Goal: Understand process/instructions: Learn how to perform a task or action

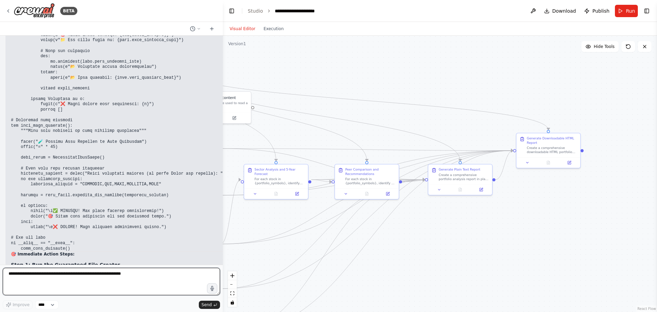
click at [79, 273] on textarea at bounding box center [111, 280] width 217 height 27
type textarea "**********"
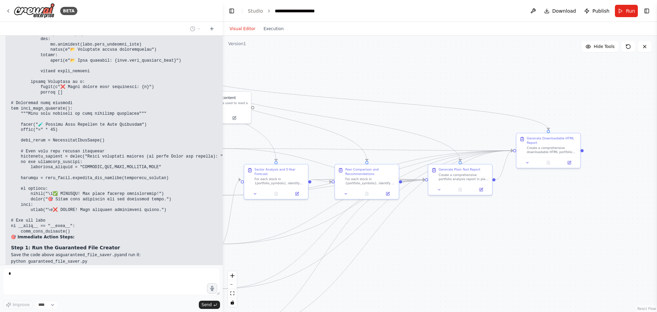
scroll to position [53686, 0]
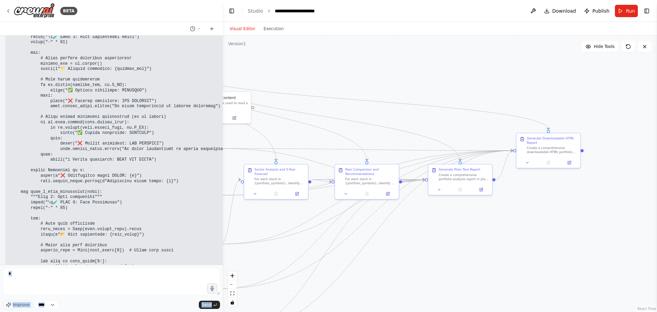
scroll to position [54381, 0]
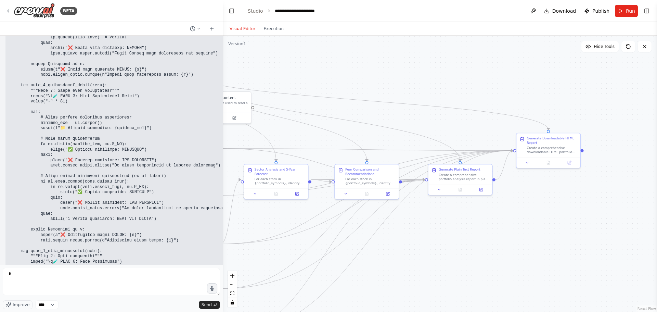
drag, startPoint x: 49, startPoint y: 142, endPoint x: 3, endPoint y: 175, distance: 56.7
click at [3, 175] on div "I want to create an Ai agent "Market Research". This basically needs to monitor…" at bounding box center [111, 150] width 223 height 229
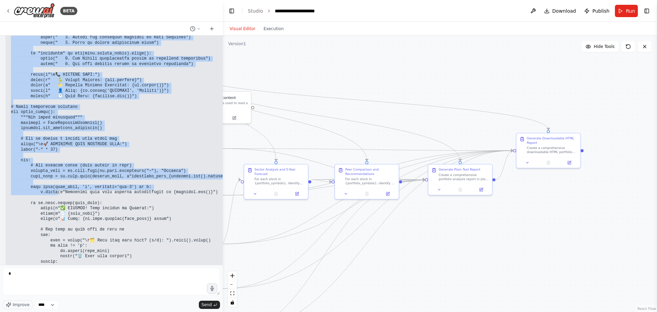
scroll to position [55670, 0]
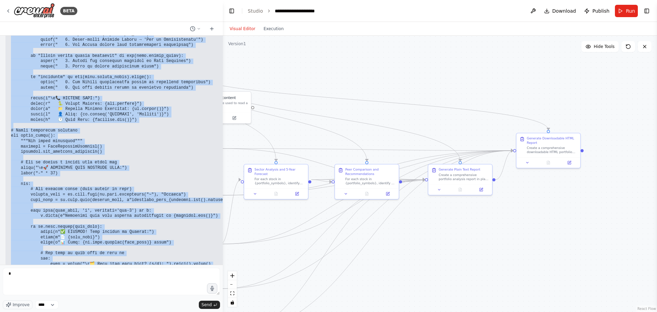
drag, startPoint x: 11, startPoint y: 155, endPoint x: 51, endPoint y: 174, distance: 44.4
copy code "loremi do sitame con adipis elitsedd eiusmo temporinc utla etdolor magnaa Enim …"
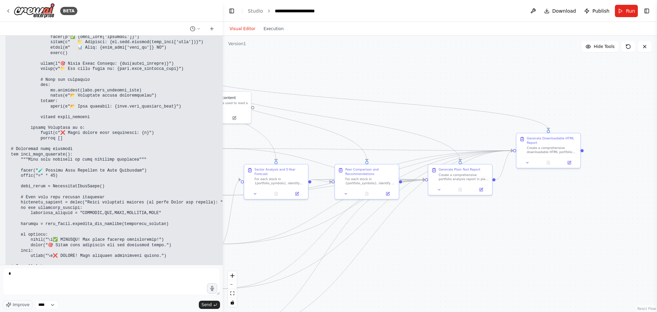
scroll to position [53583, 0]
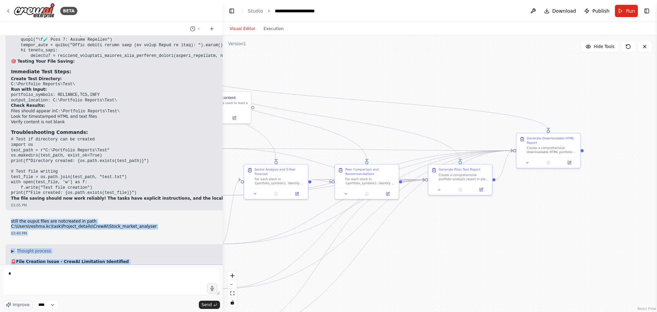
scroll to position [51299, 0]
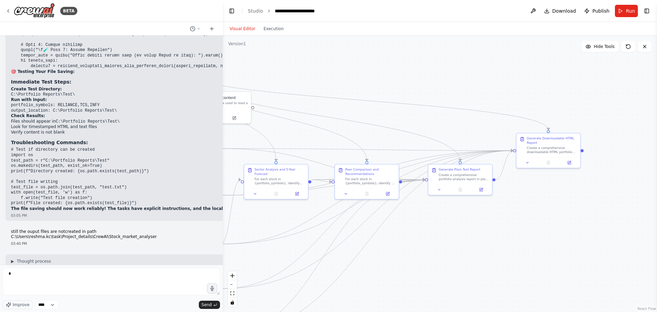
drag, startPoint x: 66, startPoint y: 145, endPoint x: 5, endPoint y: 212, distance: 89.8
click at [5, 212] on div "I want to create an Ai agent "Market Research". This basically needs to monitor…" at bounding box center [111, 150] width 223 height 229
copy code "loremi do sitame cons adip elitsedd eiusmo temporin utla etdolor magnaa Enim ad…"
drag, startPoint x: 65, startPoint y: 204, endPoint x: 9, endPoint y: 207, distance: 55.8
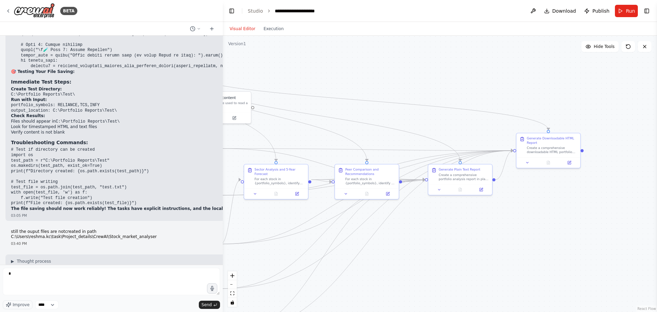
copy code "guaranteed_file_saver.py"
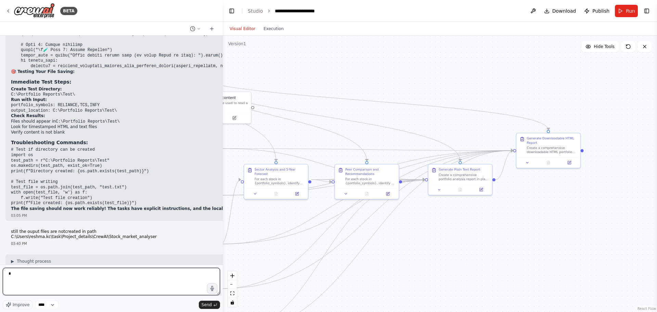
click at [109, 276] on textarea "*" at bounding box center [111, 280] width 217 height 27
drag, startPoint x: 18, startPoint y: 274, endPoint x: -14, endPoint y: 272, distance: 32.2
click at [0, 272] on html "BETA I want to create an Ai agent "Market Research". This basically needs to mo…" at bounding box center [328, 156] width 657 height 312
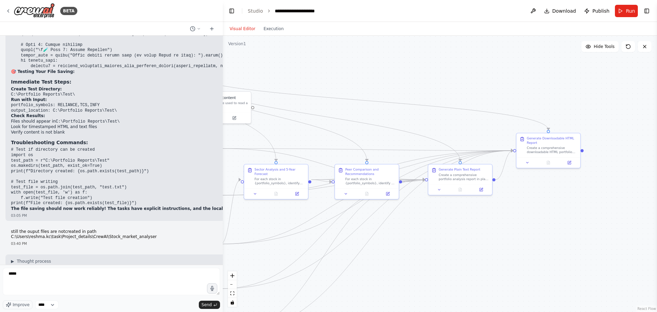
drag, startPoint x: 66, startPoint y: 204, endPoint x: 4, endPoint y: 202, distance: 61.3
click at [4, 202] on div "I want to create an Ai agent "Market Research". This basically needs to monitor…" at bounding box center [111, 150] width 223 height 229
copy strong "guaranteed_file_saver.py :"
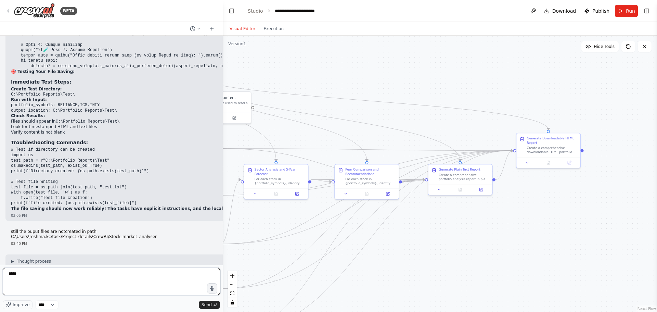
click at [25, 276] on textarea "****" at bounding box center [111, 280] width 217 height 27
paste textarea "**********"
type textarea "**********"
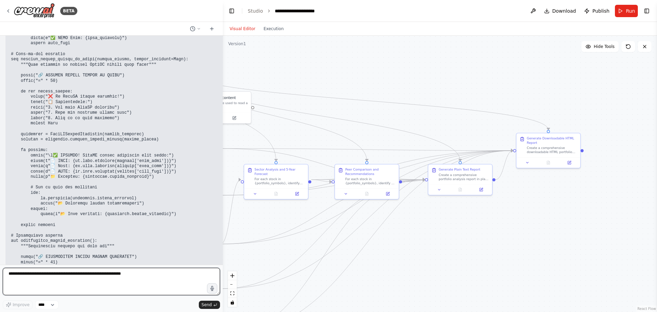
scroll to position [58627, 0]
